Goal: Contribute content: Add original content to the website for others to see

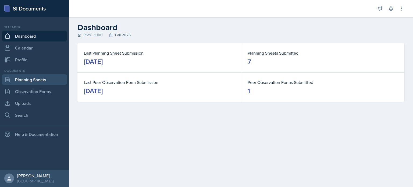
click at [32, 80] on link "Planning Sheets" at bounding box center [34, 79] width 65 height 11
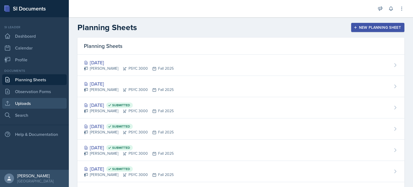
click at [40, 108] on link "Uploads" at bounding box center [34, 103] width 65 height 11
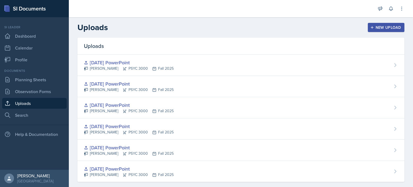
click at [377, 23] on button "New Upload" at bounding box center [386, 27] width 37 height 9
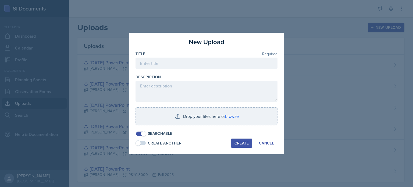
click at [235, 70] on div at bounding box center [206, 71] width 142 height 5
click at [236, 65] on input at bounding box center [206, 63] width 142 height 11
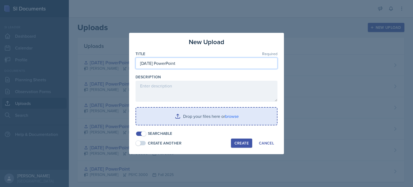
type input "[DATE] PowerPoint"
click at [203, 114] on input "file" at bounding box center [206, 116] width 141 height 17
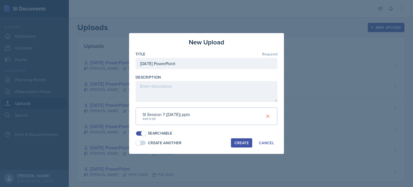
click at [246, 145] on div "Create" at bounding box center [241, 143] width 14 height 4
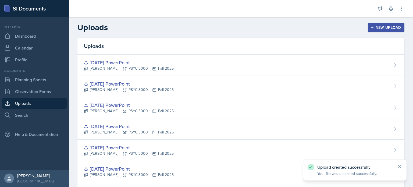
click at [376, 29] on div "New Upload" at bounding box center [386, 27] width 30 height 4
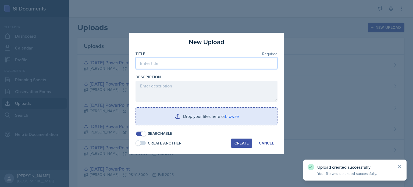
click at [206, 60] on input at bounding box center [206, 63] width 142 height 11
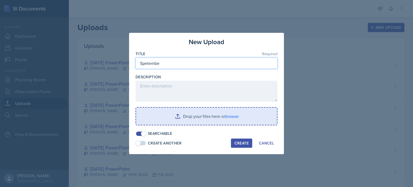
type input "Spetember"
type input "[DATE] PowerPoint"
click at [189, 116] on input "file" at bounding box center [206, 116] width 141 height 17
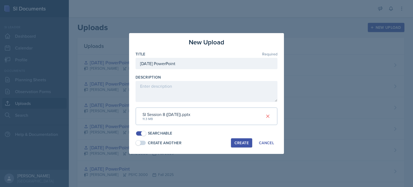
click at [238, 142] on div "Create" at bounding box center [241, 143] width 14 height 4
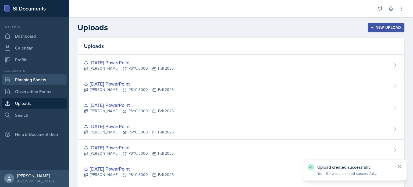
click at [44, 81] on link "Planning Sheets" at bounding box center [34, 79] width 65 height 11
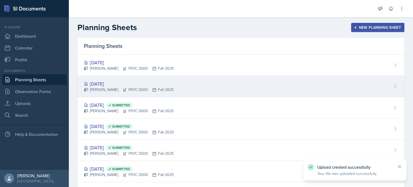
click at [166, 81] on div "[DATE]" at bounding box center [129, 83] width 90 height 7
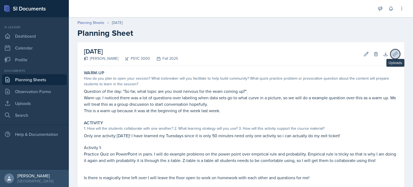
click at [393, 52] on icon at bounding box center [394, 53] width 5 height 5
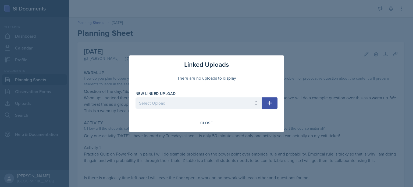
click at [273, 100] on icon "button" at bounding box center [269, 103] width 6 height 6
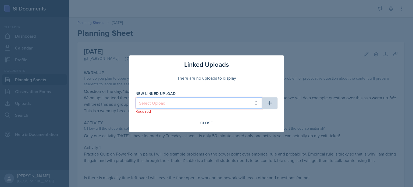
click at [211, 105] on select "Select Upload [DATE] PowerPoint [DATE] PowerPoint [DATE] PowerPoint [DATE] Powe…" at bounding box center [198, 102] width 126 height 11
select select "885e3227-06b4-4a88-bdd0-5cb6b9c7dd16"
click at [135, 97] on select "Select Upload [DATE] PowerPoint [DATE] PowerPoint [DATE] PowerPoint [DATE] Powe…" at bounding box center [198, 102] width 126 height 11
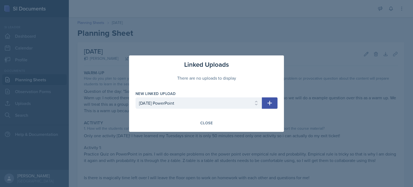
click at [271, 101] on icon "button" at bounding box center [269, 103] width 6 height 6
select select
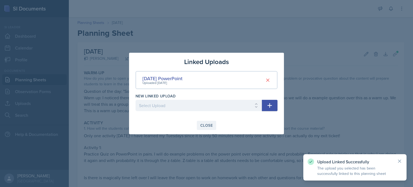
click at [212, 127] on div "Close" at bounding box center [206, 125] width 12 height 4
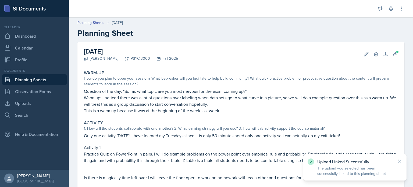
scroll to position [87, 0]
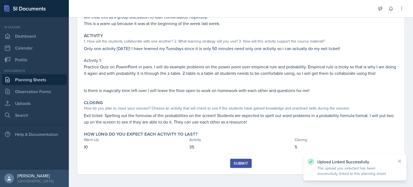
click at [243, 161] on div "Submit" at bounding box center [241, 163] width 14 height 4
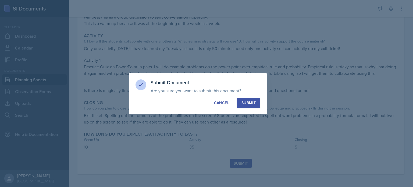
click at [252, 105] on div "Submit" at bounding box center [248, 102] width 14 height 5
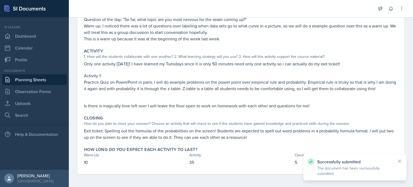
scroll to position [71, 0]
click at [55, 77] on link "Planning Sheets" at bounding box center [34, 79] width 65 height 11
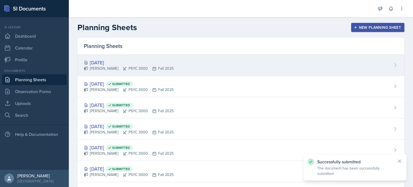
click at [191, 67] on div "[DATE] [PERSON_NAME] PSYC 3000 Fall 2025" at bounding box center [240, 65] width 327 height 21
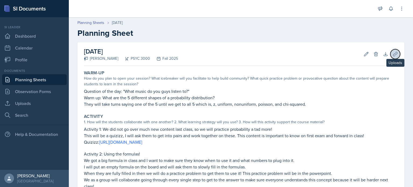
click at [394, 55] on icon at bounding box center [394, 53] width 5 height 5
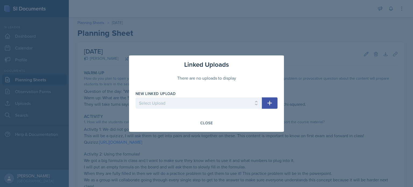
click at [273, 100] on icon "button" at bounding box center [269, 103] width 6 height 6
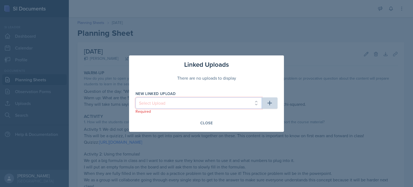
click at [238, 102] on select "Select Upload [DATE] PowerPoint [DATE] PowerPoint [DATE] PowerPoint [DATE] Powe…" at bounding box center [198, 102] width 126 height 11
select select "422f532f-766c-4a49-af29-e658e6ff1b62"
click at [135, 97] on select "Select Upload [DATE] PowerPoint [DATE] PowerPoint [DATE] PowerPoint [DATE] Powe…" at bounding box center [198, 102] width 126 height 11
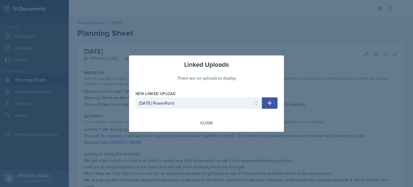
click at [267, 104] on icon "button" at bounding box center [269, 103] width 6 height 6
select select
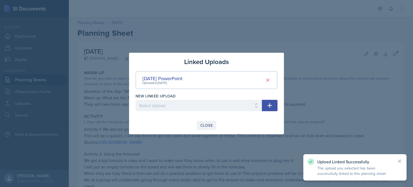
click at [207, 124] on div "Close" at bounding box center [206, 125] width 12 height 4
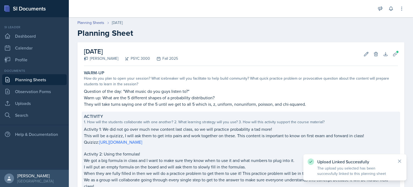
scroll to position [102, 0]
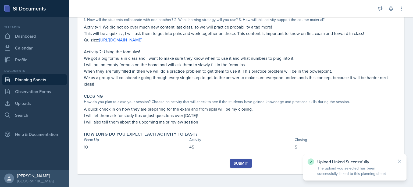
click at [241, 161] on div "Submit" at bounding box center [241, 163] width 14 height 4
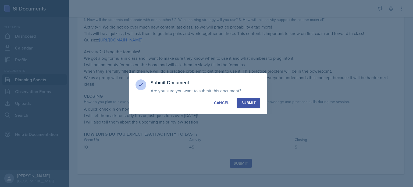
click at [252, 101] on div "Submit" at bounding box center [248, 102] width 14 height 5
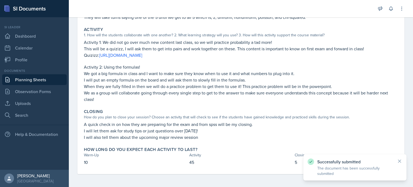
scroll to position [87, 0]
click at [36, 81] on link "Planning Sheets" at bounding box center [34, 79] width 65 height 11
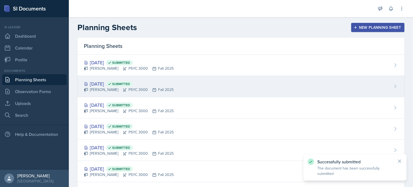
click at [149, 87] on div "[PERSON_NAME] PSYC 3000 Fall 2025" at bounding box center [129, 90] width 90 height 6
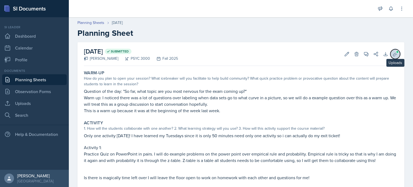
click at [393, 53] on icon at bounding box center [394, 53] width 5 height 5
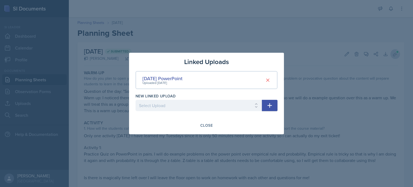
click at [393, 53] on div at bounding box center [206, 93] width 413 height 187
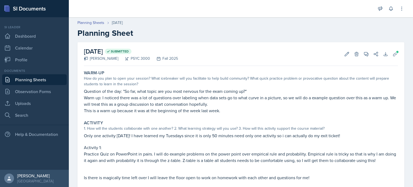
click at [48, 81] on link "Planning Sheets" at bounding box center [34, 79] width 65 height 11
